Goal: Complete application form

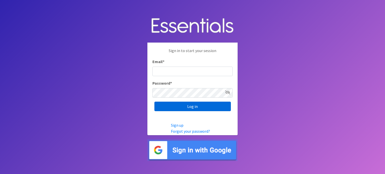
type input "[EMAIL_ADDRESS][DOMAIN_NAME]"
click at [188, 109] on input "Log in" at bounding box center [192, 107] width 76 height 10
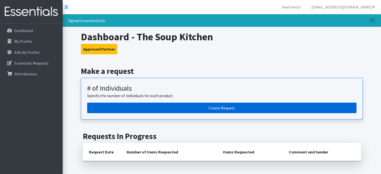
click at [221, 107] on link "Create Request" at bounding box center [221, 108] width 269 height 11
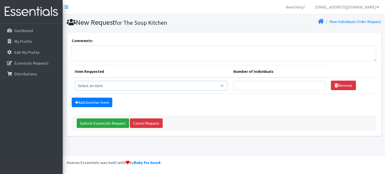
click at [223, 84] on select "Select an item # - Total number of kids being served with this order: Baby wipe…" at bounding box center [151, 86] width 153 height 10
select select "2652"
click at [75, 81] on select "Select an item # - Total number of kids being served with this order: Baby wipe…" at bounding box center [151, 86] width 153 height 10
click at [226, 86] on select "Select an item # - Total number of kids being served with this order: Baby wipe…" at bounding box center [151, 86] width 153 height 10
click at [346, 83] on link "Remove" at bounding box center [343, 86] width 25 height 10
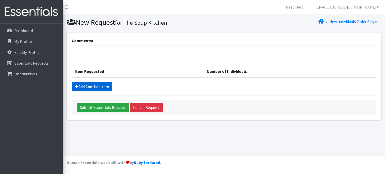
click at [96, 87] on link "Add Another Item" at bounding box center [92, 87] width 41 height 10
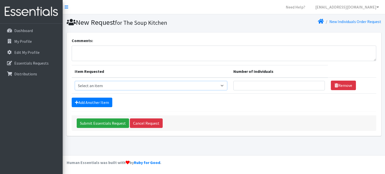
click at [102, 85] on select "Select an item # - Total number of kids being served with this order: Baby wipe…" at bounding box center [151, 86] width 153 height 10
select select "10203"
click at [75, 81] on select "Select an item # - Total number of kids being served with this order: Baby wipe…" at bounding box center [151, 86] width 153 height 10
click at [276, 86] on input "Number of Individuals" at bounding box center [278, 86] width 91 height 10
type input "62"
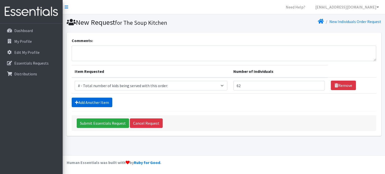
click at [81, 104] on link "Add Another Item" at bounding box center [92, 103] width 41 height 10
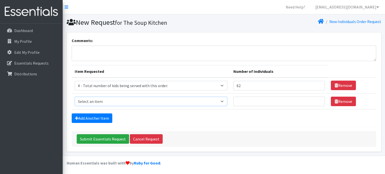
click at [83, 101] on select "Select an item # - Total number of kids being served with this order: Baby wipe…" at bounding box center [151, 102] width 153 height 10
select select "2649"
click at [75, 97] on select "Select an item # - Total number of kids being served with this order: Baby wipe…" at bounding box center [151, 102] width 153 height 10
click at [262, 101] on input "Number of Individuals" at bounding box center [278, 102] width 91 height 10
type input "62"
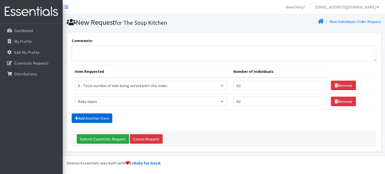
click at [108, 121] on link "Add Another Item" at bounding box center [92, 118] width 41 height 10
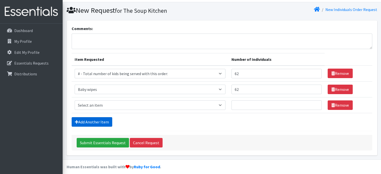
scroll to position [15, 0]
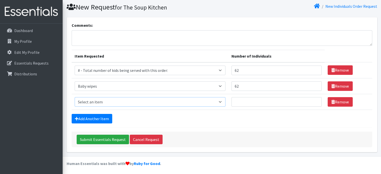
click at [110, 102] on select "Select an item # - Total number of kids being served with this order: Baby wipe…" at bounding box center [150, 102] width 151 height 10
select select "2652"
click at [75, 97] on select "Select an item # - Total number of kids being served with this order: Baby wipe…" at bounding box center [150, 102] width 151 height 10
click at [92, 118] on link "Add Another Item" at bounding box center [92, 119] width 41 height 10
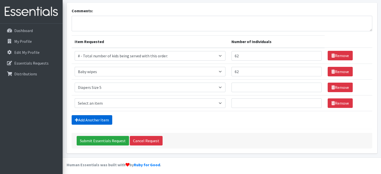
scroll to position [31, 0]
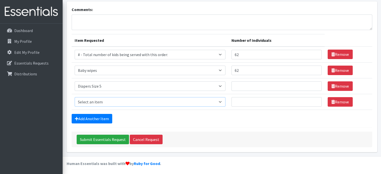
click at [103, 101] on select "Select an item # - Total number of kids being served with this order: Baby wipe…" at bounding box center [150, 102] width 151 height 10
select select "2674"
click at [75, 97] on select "Select an item # - Total number of kids being served with this order: Baby wipe…" at bounding box center [150, 102] width 151 height 10
click at [92, 118] on link "Add Another Item" at bounding box center [92, 119] width 41 height 10
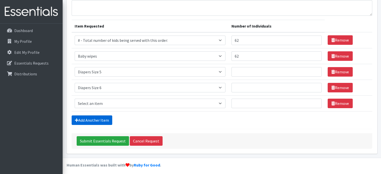
scroll to position [47, 0]
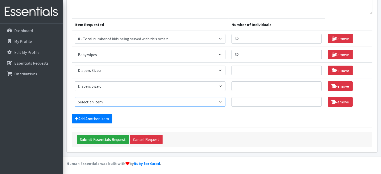
click at [96, 103] on select "Select an item # - Total number of kids being served with this order: Baby wipe…" at bounding box center [150, 102] width 151 height 10
select select "2680"
click at [75, 97] on select "Select an item # - Total number of kids being served with this order: Baby wipe…" at bounding box center [150, 102] width 151 height 10
click at [243, 69] on input "Number of Individuals" at bounding box center [276, 71] width 90 height 10
type input "20"
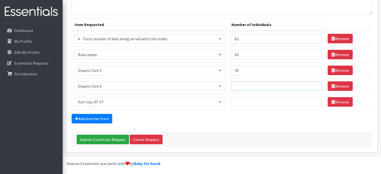
click at [239, 83] on input "Number of Individuals" at bounding box center [276, 86] width 90 height 10
type input "20"
click at [256, 100] on input "Number of Individuals" at bounding box center [276, 102] width 90 height 10
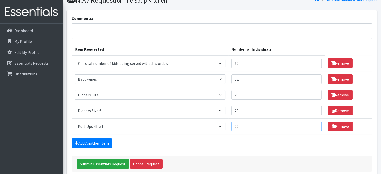
scroll to position [0, 0]
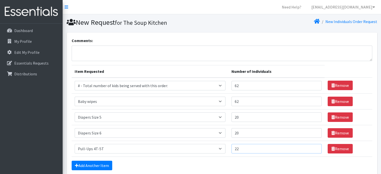
type input "22"
click at [90, 56] on textarea "Comments:" at bounding box center [222, 54] width 301 height 16
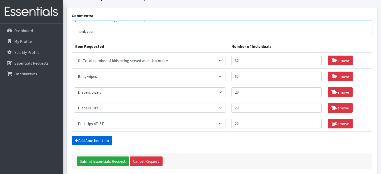
type textarea "If available: Adult Diapers Size L (for 10 Adults) Baby Shampoo (62 babys) Baby…"
click at [95, 141] on link "Add Another Item" at bounding box center [92, 141] width 41 height 10
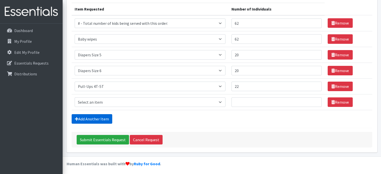
scroll to position [63, 0]
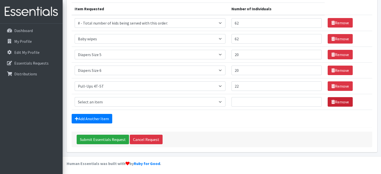
click at [348, 103] on link "Remove" at bounding box center [340, 102] width 25 height 10
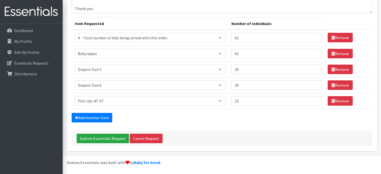
scroll to position [47, 0]
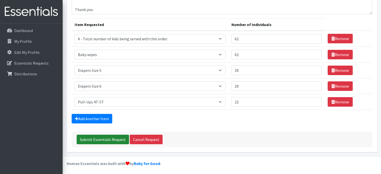
click at [104, 140] on input "Submit Essentials Request" at bounding box center [103, 140] width 52 height 10
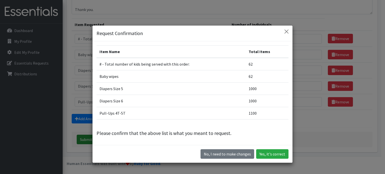
click at [105, 137] on div "Item Name Total Items # - Total number of kids being served with this order: 62…" at bounding box center [192, 93] width 200 height 104
click at [279, 153] on button "Yes, it's correct" at bounding box center [272, 154] width 32 height 10
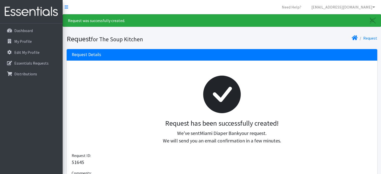
scroll to position [100, 0]
